Goal: Task Accomplishment & Management: Use online tool/utility

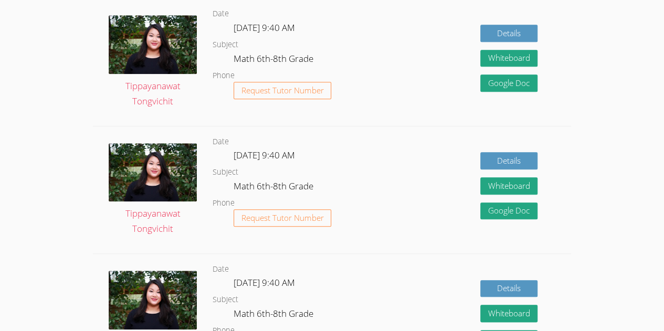
scroll to position [723, 0]
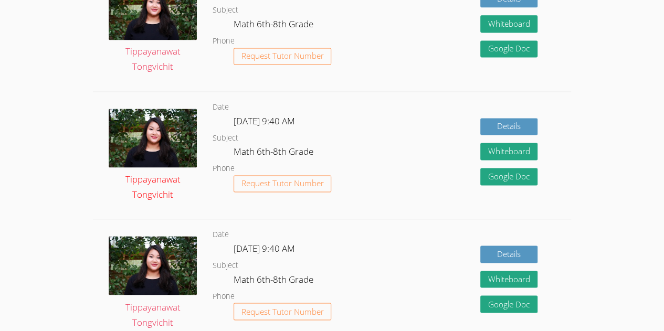
click at [179, 157] on img at bounding box center [153, 138] width 88 height 59
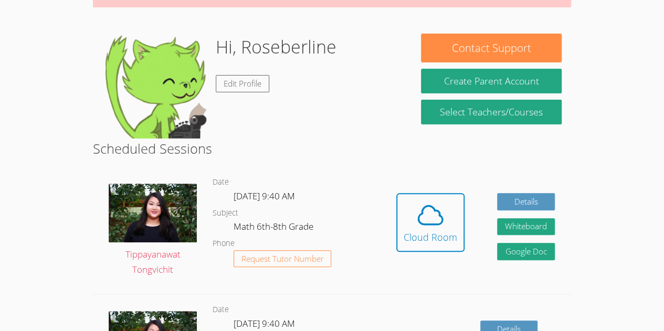
scroll to position [141, 0]
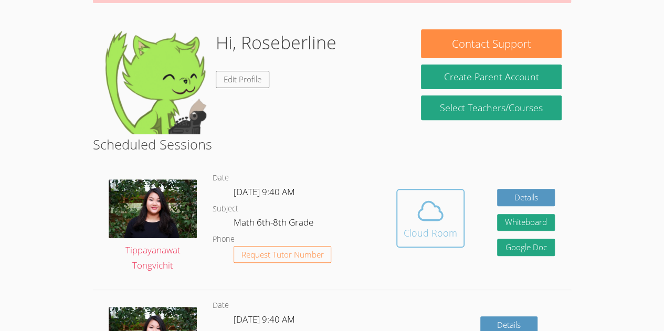
click at [431, 209] on icon at bounding box center [430, 210] width 29 height 29
click at [442, 242] on button "Cloud Room" at bounding box center [431, 218] width 68 height 59
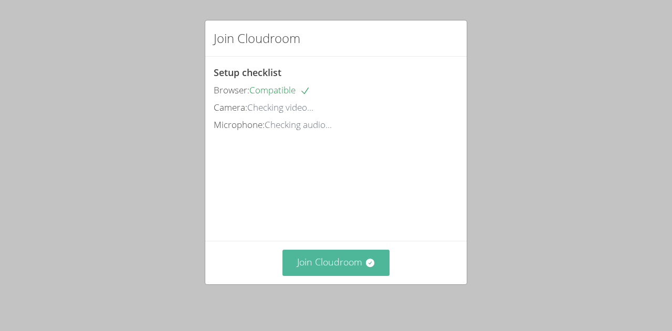
click at [339, 266] on button "Join Cloudroom" at bounding box center [337, 263] width 108 height 26
click at [346, 272] on button "Join Cloudroom" at bounding box center [337, 263] width 108 height 26
click at [330, 263] on button "Join Cloudroom" at bounding box center [337, 263] width 108 height 26
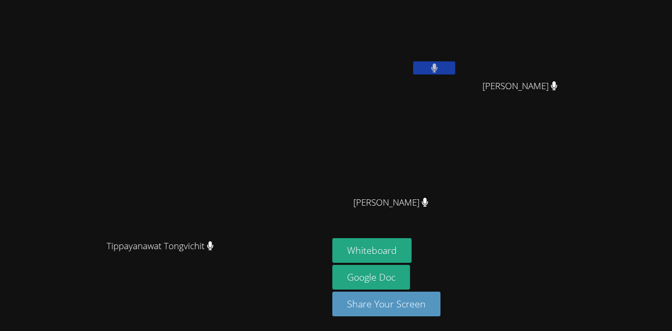
click at [5, 5] on div "Tippayanawat Tongvichit [PERSON_NAME]" at bounding box center [164, 165] width 320 height 323
click at [412, 255] on button "Whiteboard" at bounding box center [371, 250] width 79 height 25
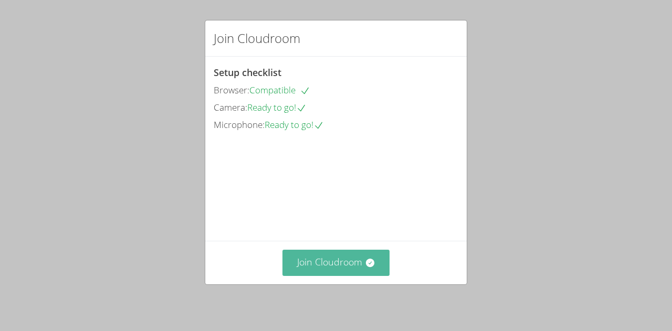
click at [313, 269] on button "Join Cloudroom" at bounding box center [337, 263] width 108 height 26
click at [357, 261] on button "Join Cloudroom" at bounding box center [337, 263] width 108 height 26
click at [325, 267] on button "Join Cloudroom" at bounding box center [337, 263] width 108 height 26
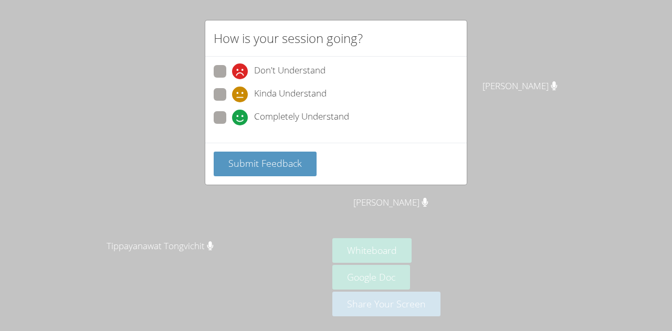
click at [232, 126] on span at bounding box center [232, 126] width 0 height 0
click at [232, 111] on input "Completely Understand" at bounding box center [236, 115] width 9 height 9
radio input "true"
click at [232, 102] on span at bounding box center [232, 102] width 0 height 0
click at [232, 94] on input "Kinda Understand" at bounding box center [236, 92] width 9 height 9
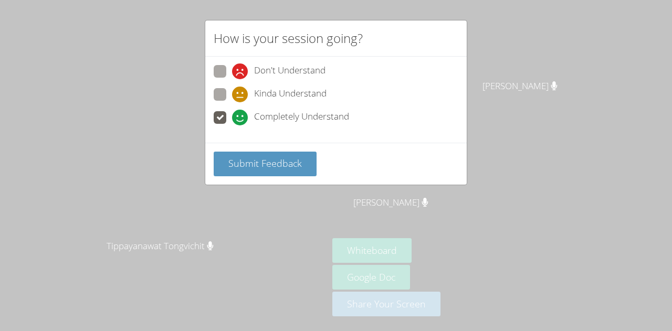
radio input "true"
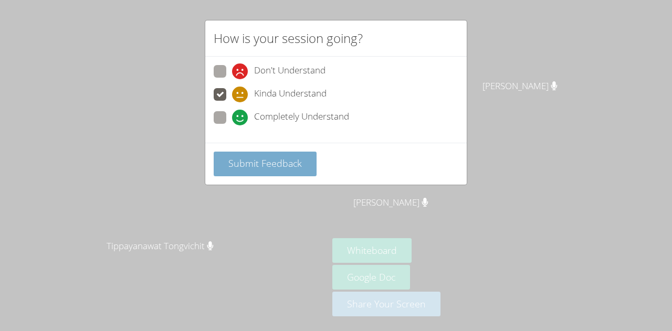
click at [270, 165] on span "Submit Feedback" at bounding box center [265, 163] width 74 height 13
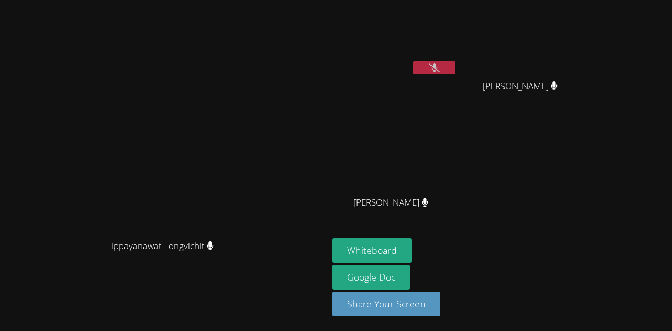
click at [455, 66] on button at bounding box center [434, 67] width 42 height 13
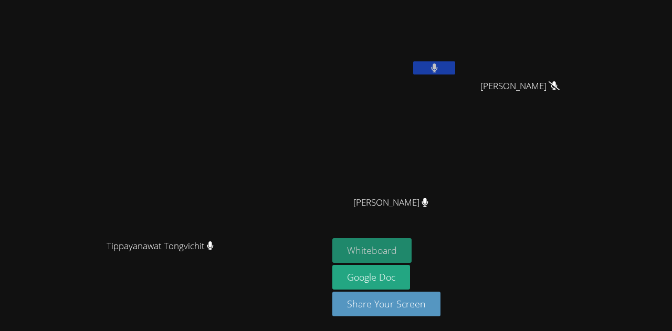
click at [412, 254] on button "Whiteboard" at bounding box center [371, 250] width 79 height 25
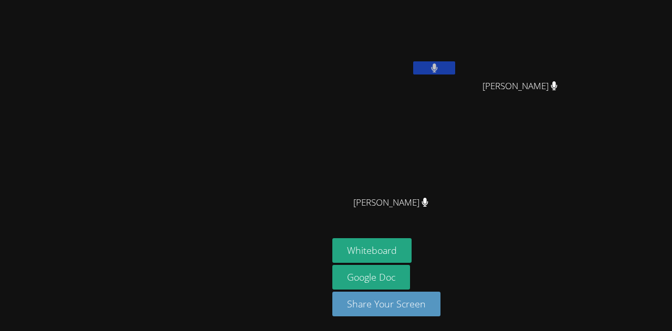
click at [243, 55] on video at bounding box center [165, 145] width 158 height 180
